Goal: Task Accomplishment & Management: Complete application form

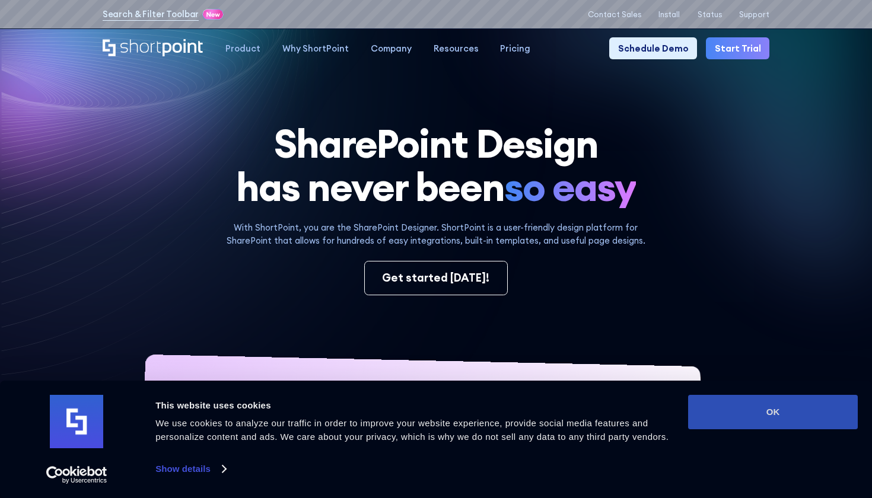
click at [740, 411] on button "OK" at bounding box center [773, 412] width 170 height 34
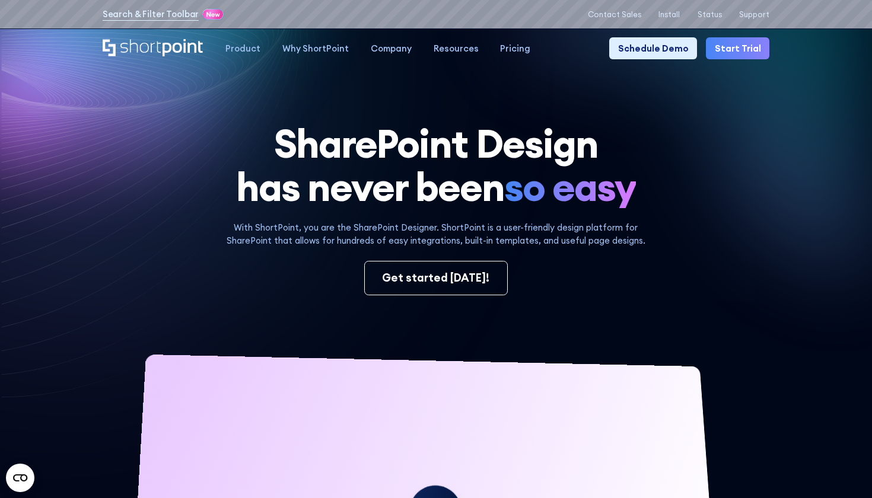
click at [748, 47] on link "Start Trial" at bounding box center [737, 48] width 63 height 22
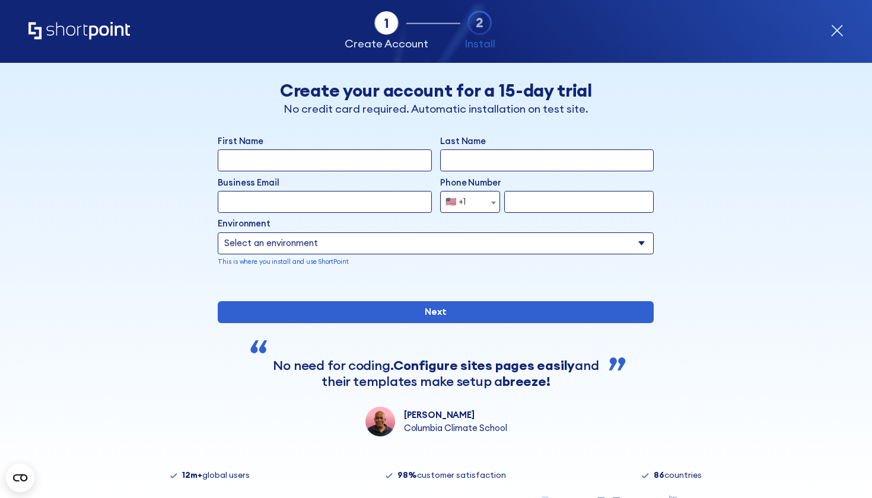
click at [477, 34] on circle "form" at bounding box center [480, 23] width 23 height 23
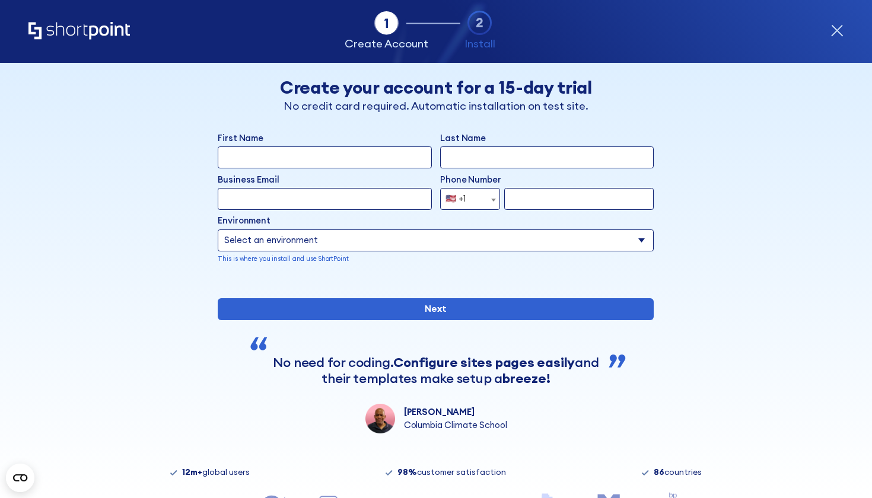
click at [475, 281] on div "form" at bounding box center [436, 281] width 436 height 0
